Goal: Information Seeking & Learning: Understand process/instructions

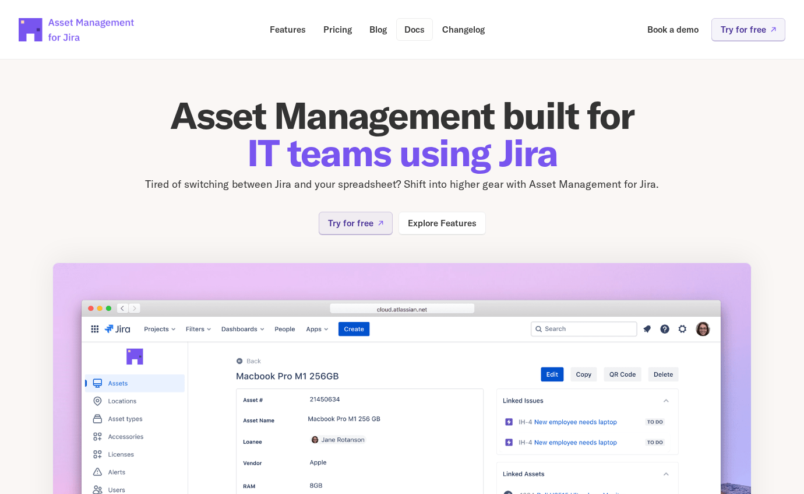
click at [414, 30] on p "Docs" at bounding box center [414, 29] width 20 height 9
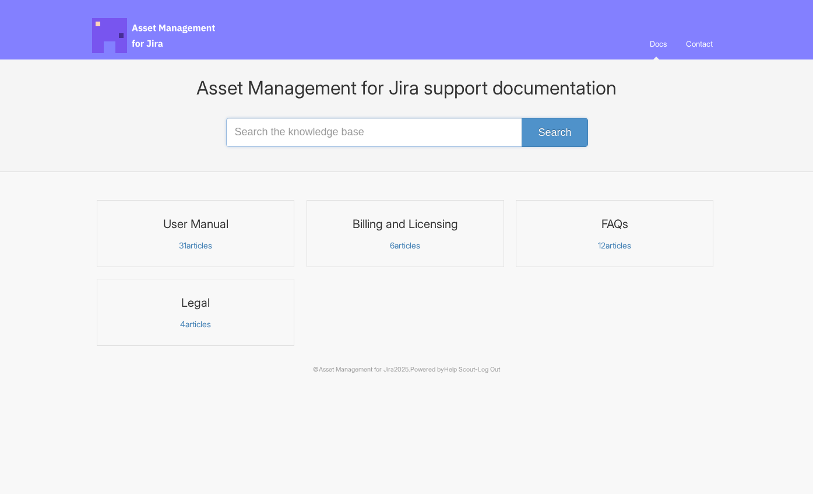
click at [255, 139] on input "Search the knowledge base" at bounding box center [406, 132] width 361 height 29
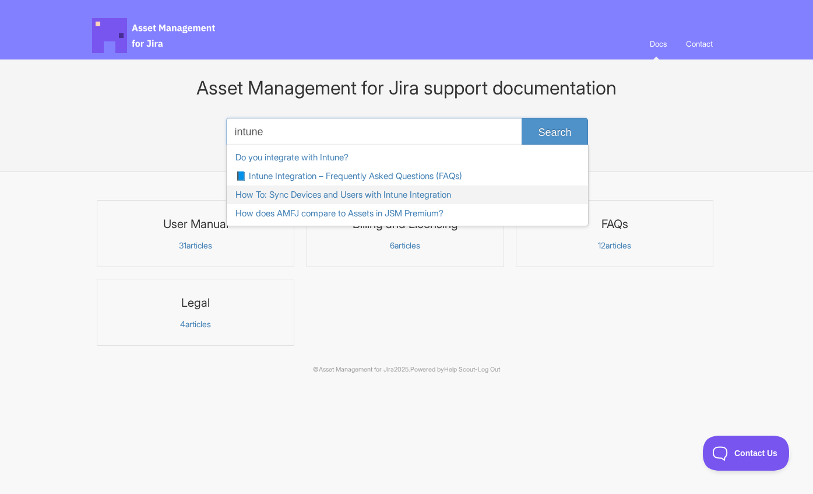
type input "intune"
click at [278, 191] on link "How To: Sync Devices and Users with Intune Integration" at bounding box center [407, 194] width 361 height 19
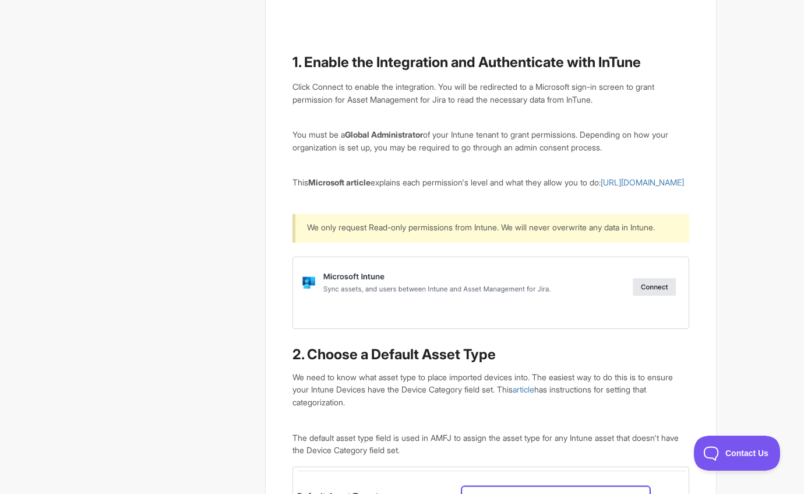
scroll to position [930, 0]
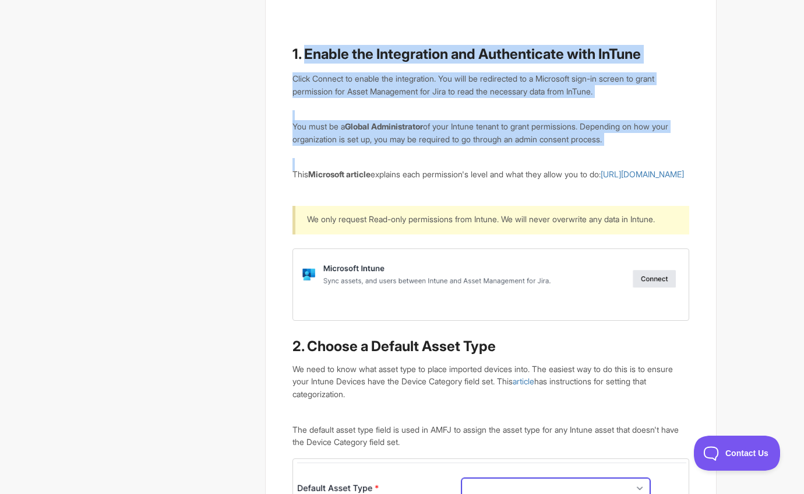
drag, startPoint x: 306, startPoint y: 54, endPoint x: 460, endPoint y: 207, distance: 217.2
copy article "Enable the Integration and Authenticate with InTune Click Connect to enable the…"
